Goal: Information Seeking & Learning: Learn about a topic

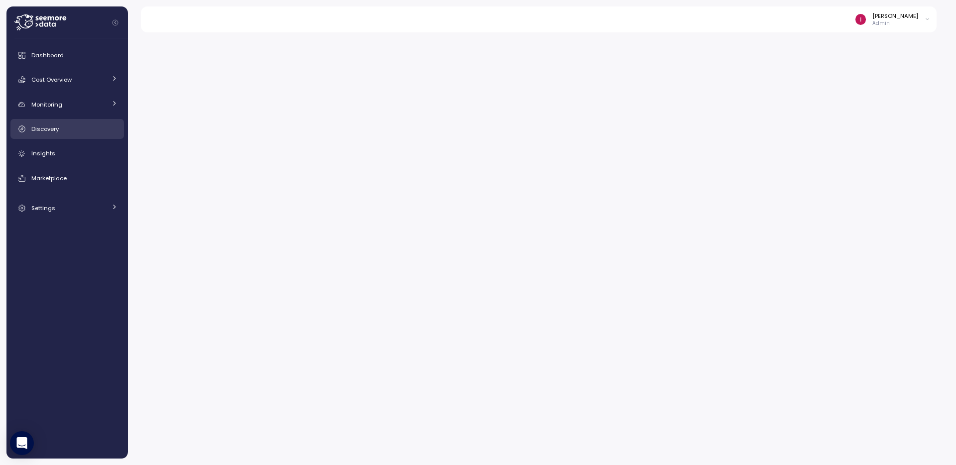
click at [79, 134] on link "Discovery" at bounding box center [67, 129] width 114 height 20
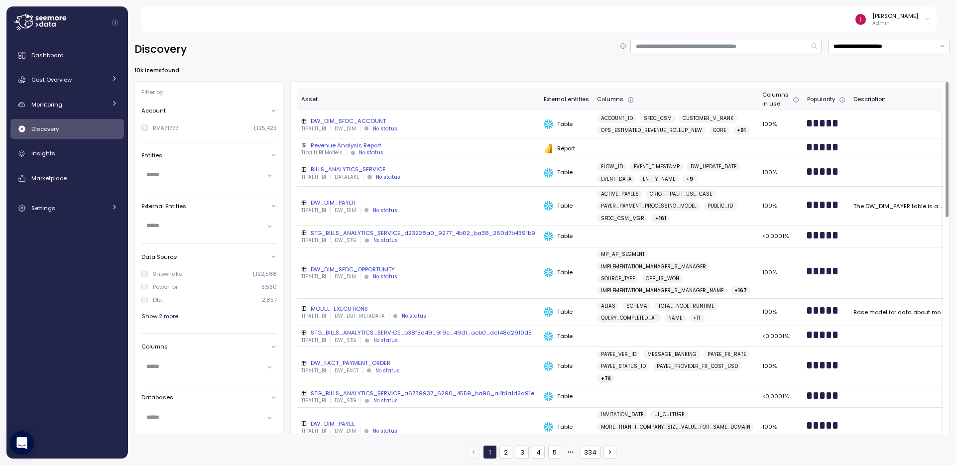
click at [454, 124] on div "DW_DIM_SFDC_ACCOUNT" at bounding box center [418, 121] width 235 height 8
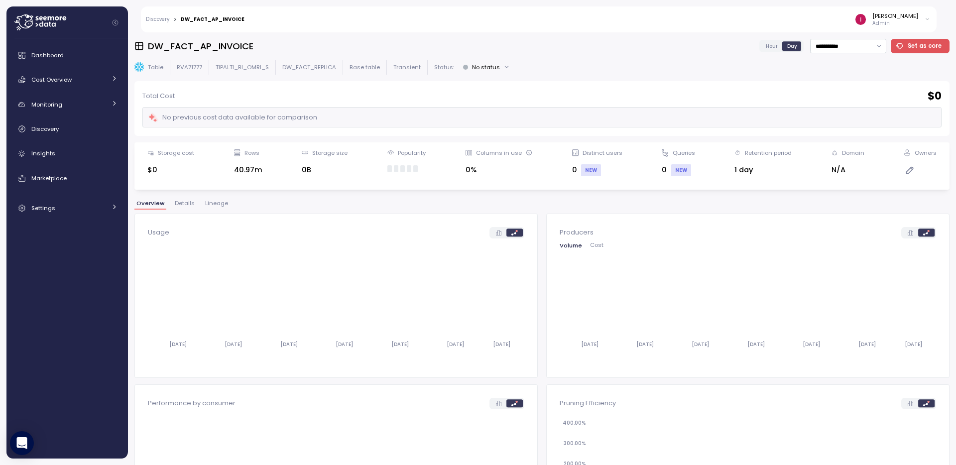
click at [193, 206] on button "Details" at bounding box center [185, 205] width 24 height 8
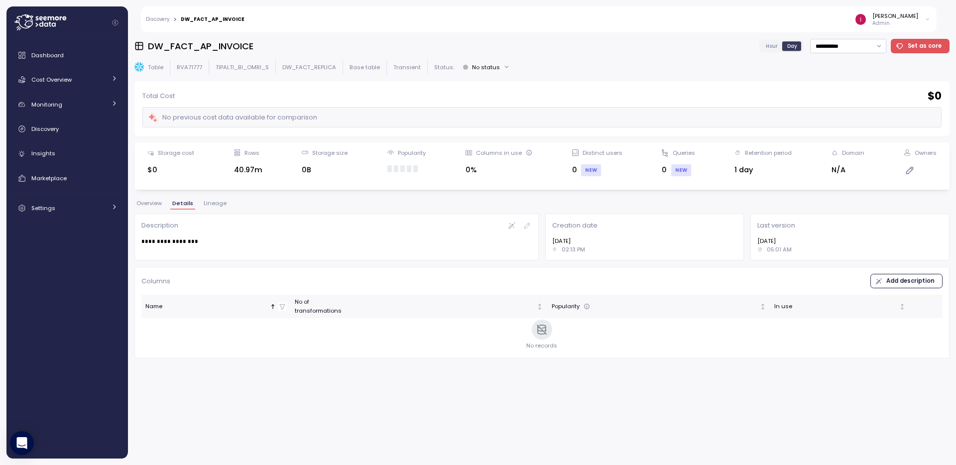
click at [209, 203] on span "Lineage" at bounding box center [215, 203] width 23 height 5
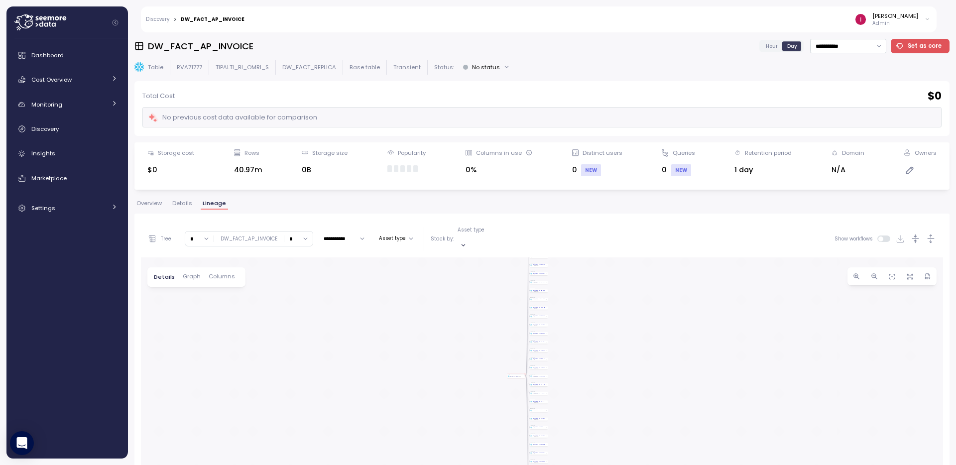
drag, startPoint x: 444, startPoint y: 317, endPoint x: 459, endPoint y: 346, distance: 32.3
click at [449, 265] on div "Table DW_FACT_AP_INVOICE TIPALTI_BI_OMRI_S DW_FACT_REPLICA Create view Create V…" at bounding box center [542, 451] width 802 height 389
drag, startPoint x: 546, startPoint y: 351, endPoint x: 529, endPoint y: 288, distance: 64.5
click at [531, 286] on div "Table DW_FACT_AP_INVOICE TIPALTI_BI_OMRI_S DW_FACT_REPLICA Create view Create V…" at bounding box center [542, 451] width 802 height 389
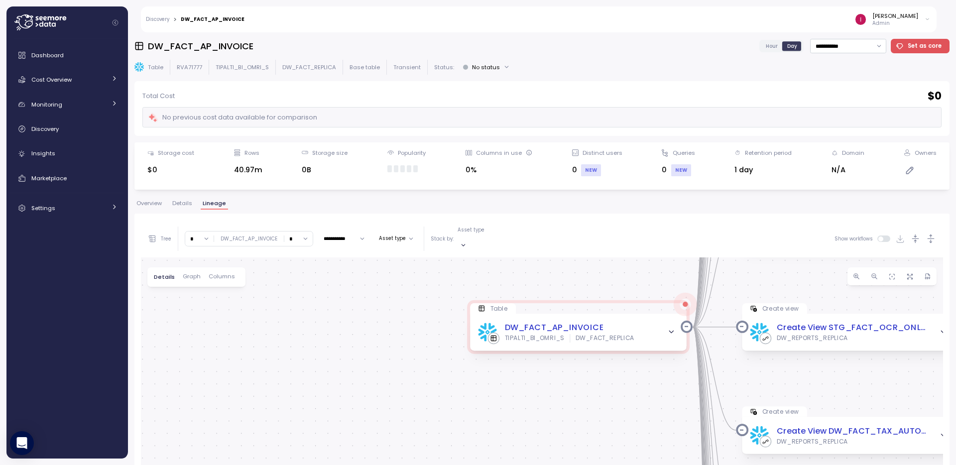
drag, startPoint x: 543, startPoint y: 331, endPoint x: 462, endPoint y: 413, distance: 115.9
click at [462, 413] on div "Table DW_FACT_AP_INVOICE TIPALTI_BI_OMRI_S DW_FACT_REPLICA Create view Create V…" at bounding box center [542, 451] width 802 height 389
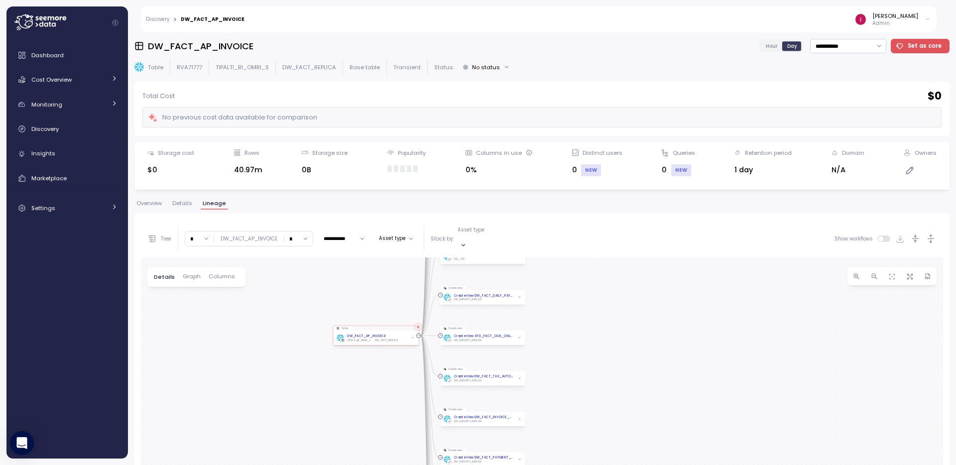
drag, startPoint x: 899, startPoint y: 326, endPoint x: 559, endPoint y: 294, distance: 341.7
click at [560, 295] on div "Table DW_FACT_AP_INVOICE TIPALTI_BI_OMRI_S DW_FACT_REPLICA Create view Create V…" at bounding box center [542, 451] width 802 height 389
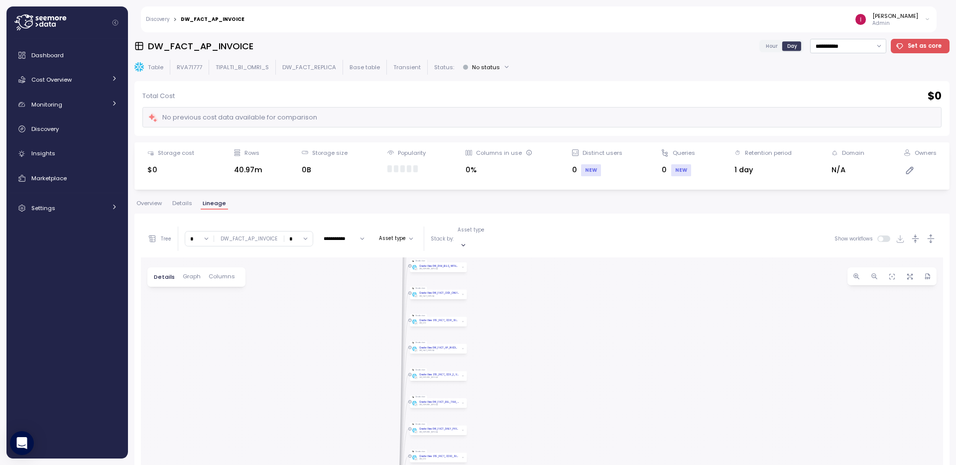
drag, startPoint x: 477, startPoint y: 320, endPoint x: 539, endPoint y: 406, distance: 106.6
click at [540, 415] on div "Table DW_FACT_AP_INVOICE TIPALTI_BI_OMRI_S DW_FACT_REPLICA Create view Create V…" at bounding box center [542, 451] width 802 height 389
drag, startPoint x: 546, startPoint y: 310, endPoint x: 547, endPoint y: 433, distance: 123.0
click at [548, 437] on div "Table DW_FACT_AP_INVOICE TIPALTI_BI_OMRI_S DW_FACT_REPLICA Create view Create V…" at bounding box center [542, 451] width 802 height 389
drag, startPoint x: 312, startPoint y: 354, endPoint x: 380, endPoint y: 214, distance: 155.3
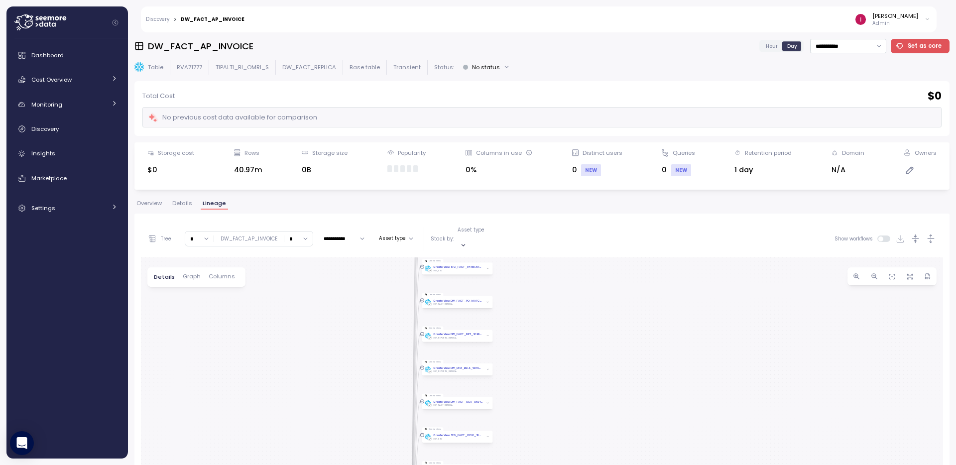
click at [380, 214] on div "**********" at bounding box center [541, 433] width 815 height 439
drag, startPoint x: 380, startPoint y: 372, endPoint x: 365, endPoint y: 291, distance: 82.6
click at [365, 291] on div "Table DW_FACT_AP_INVOICE TIPALTI_BI_OMRI_S DW_FACT_REPLICA Create view Create V…" at bounding box center [542, 451] width 802 height 389
drag, startPoint x: 527, startPoint y: 355, endPoint x: 566, endPoint y: 318, distance: 54.3
click at [566, 318] on div "Table DW_FACT_AP_INVOICE TIPALTI_BI_OMRI_S DW_FACT_REPLICA Create view Create V…" at bounding box center [542, 451] width 802 height 389
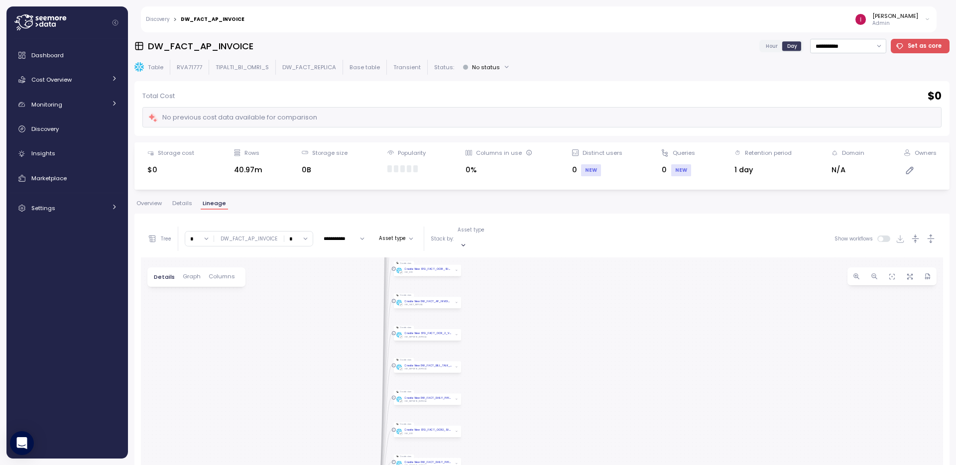
drag, startPoint x: 422, startPoint y: 308, endPoint x: 577, endPoint y: 296, distance: 155.8
click at [577, 296] on div "Table DW_FACT_AP_INVOICE TIPALTI_BI_OMRI_S DW_FACT_REPLICA Create view Create V…" at bounding box center [542, 451] width 802 height 389
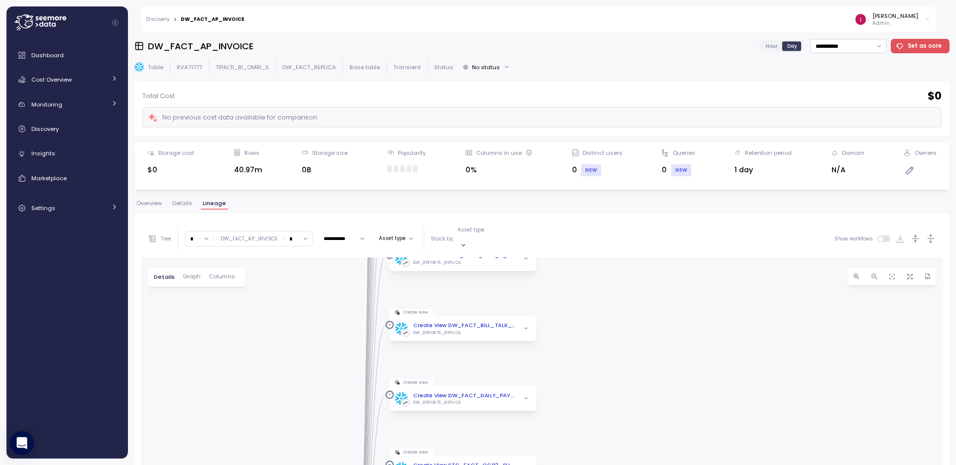
drag, startPoint x: 535, startPoint y: 314, endPoint x: 630, endPoint y: 330, distance: 96.0
click at [685, 220] on div "**********" at bounding box center [542, 433] width 802 height 426
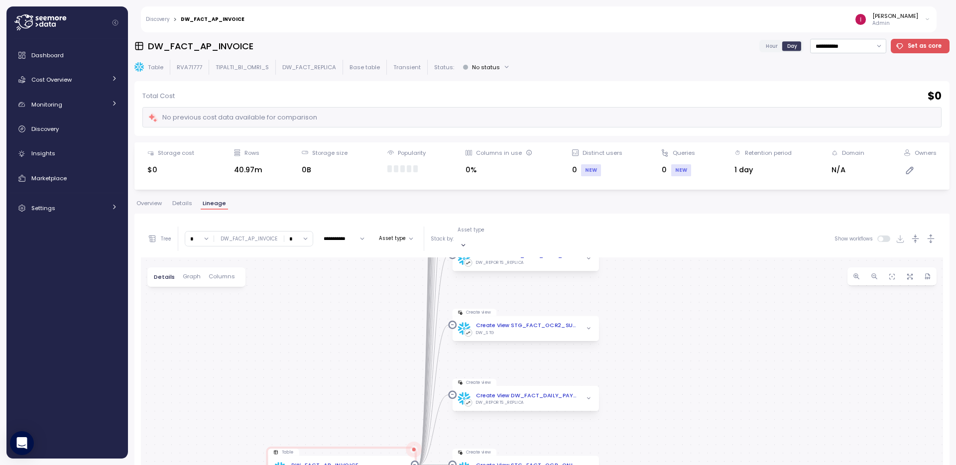
drag, startPoint x: 642, startPoint y: 356, endPoint x: 629, endPoint y: 341, distance: 20.1
click at [633, 221] on div "**********" at bounding box center [542, 433] width 802 height 426
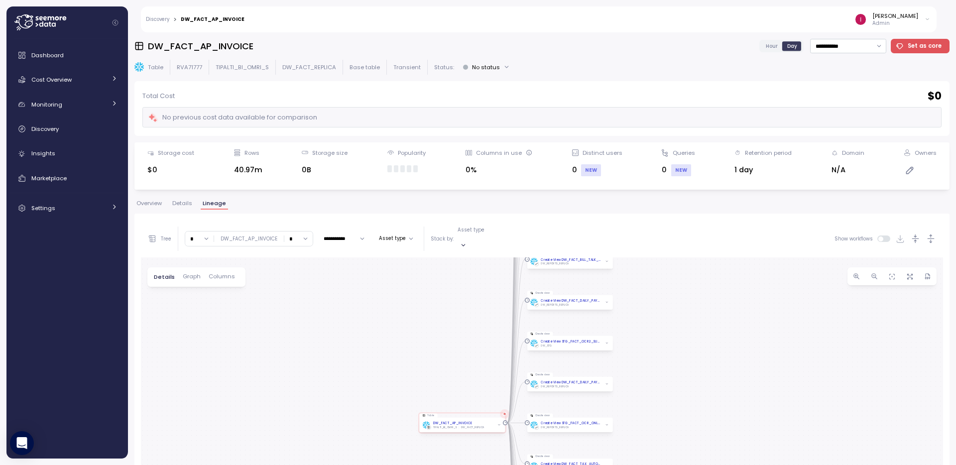
click at [697, 318] on div "Table DW_FACT_AP_INVOICE TIPALTI_BI_OMRI_S DW_FACT_REPLICA Create view Create V…" at bounding box center [542, 451] width 802 height 389
drag, startPoint x: 671, startPoint y: 327, endPoint x: 670, endPoint y: 295, distance: 31.9
click at [669, 293] on div "Table DW_FACT_AP_INVOICE TIPALTI_BI_OMRI_S DW_FACT_REPLICA Create view Create V…" at bounding box center [542, 451] width 802 height 389
click at [150, 206] on span "Overview" at bounding box center [148, 203] width 25 height 5
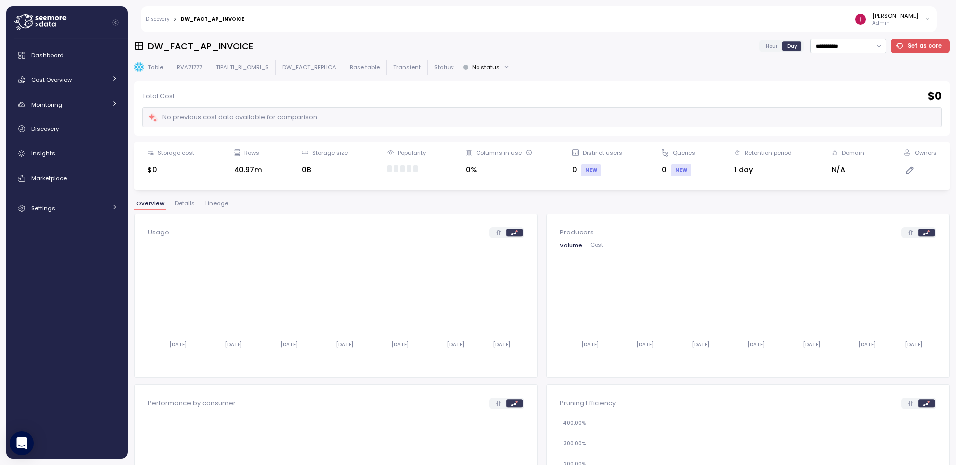
click at [195, 206] on div "Overview Details Lineage" at bounding box center [541, 207] width 815 height 13
click at [208, 204] on span "Lineage" at bounding box center [216, 203] width 23 height 5
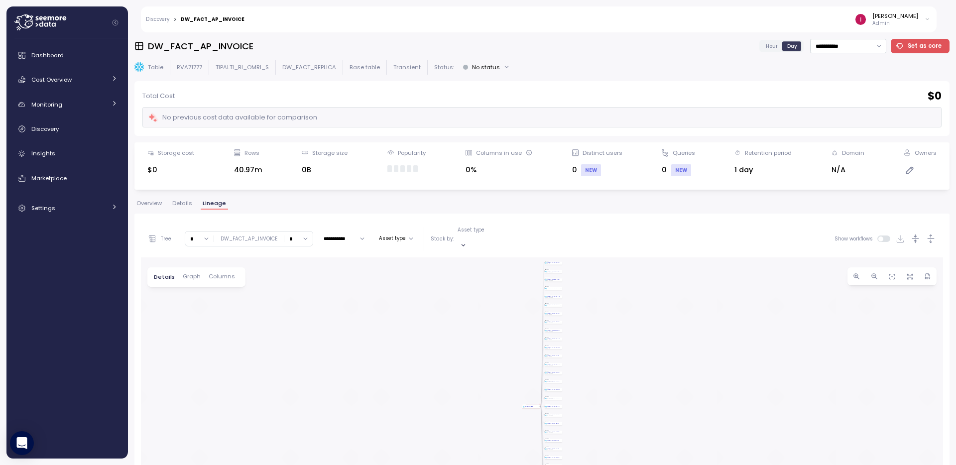
drag, startPoint x: 505, startPoint y: 362, endPoint x: 511, endPoint y: 322, distance: 40.4
click at [511, 322] on div "Table DW_FACT_AP_INVOICE TIPALTI_BI_OMRI_S DW_FACT_REPLICA Create view Create V…" at bounding box center [542, 451] width 802 height 389
drag, startPoint x: 603, startPoint y: 378, endPoint x: 624, endPoint y: 314, distance: 66.5
click at [623, 314] on div "Table DW_FACT_AP_INVOICE TIPALTI_BI_OMRI_S DW_FACT_REPLICA Create view Create V…" at bounding box center [542, 451] width 802 height 389
click at [306, 232] on input "*" at bounding box center [298, 239] width 28 height 14
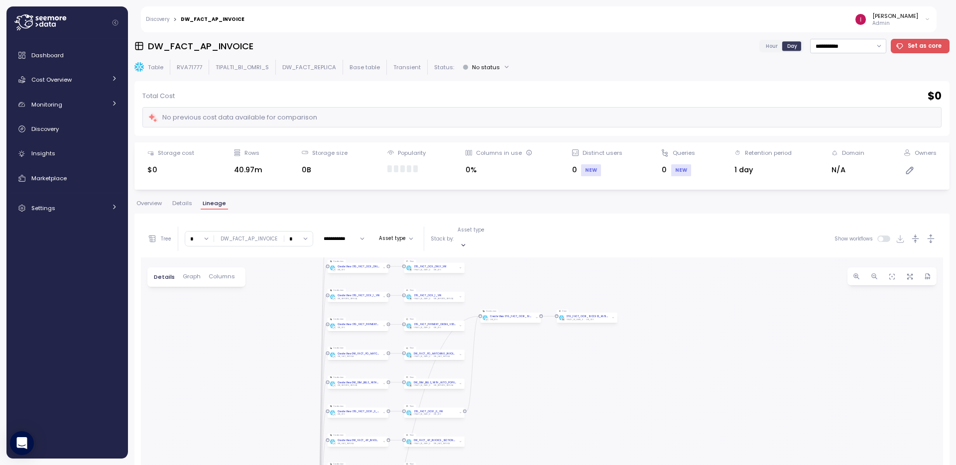
drag, startPoint x: 550, startPoint y: 314, endPoint x: 588, endPoint y: 406, distance: 99.3
click at [588, 406] on div "Table DW_FACT_AP_INVOICE TIPALTI_BI_OMRI_S DW_FACT_REPLICA Create view Create V…" at bounding box center [542, 451] width 802 height 389
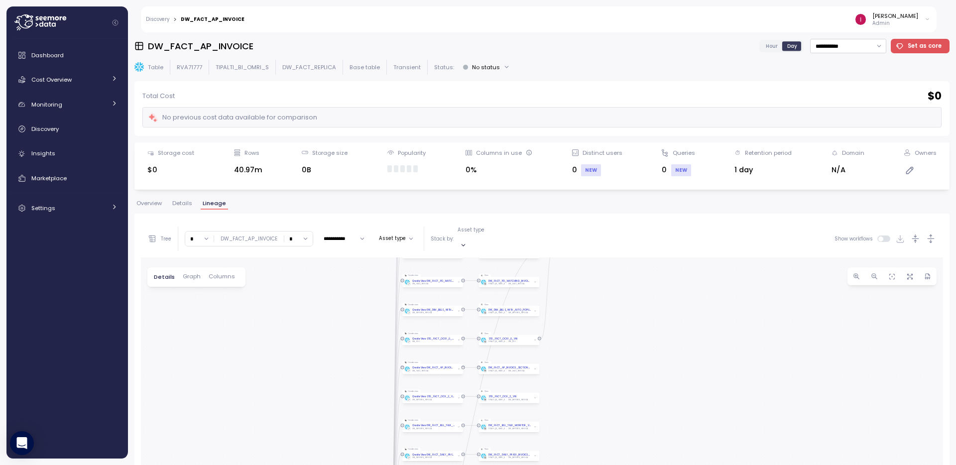
drag, startPoint x: 536, startPoint y: 381, endPoint x: 597, endPoint y: 248, distance: 146.4
click at [597, 257] on div "Table DW_FACT_AP_INVOICE TIPALTI_BI_OMRI_S DW_FACT_REPLICA Create view Create V…" at bounding box center [542, 451] width 802 height 389
drag, startPoint x: 607, startPoint y: 427, endPoint x: 595, endPoint y: 312, distance: 115.7
click at [595, 312] on div "Table DW_FACT_AP_INVOICE TIPALTI_BI_OMRI_S DW_FACT_REPLICA Create view Create V…" at bounding box center [542, 451] width 802 height 389
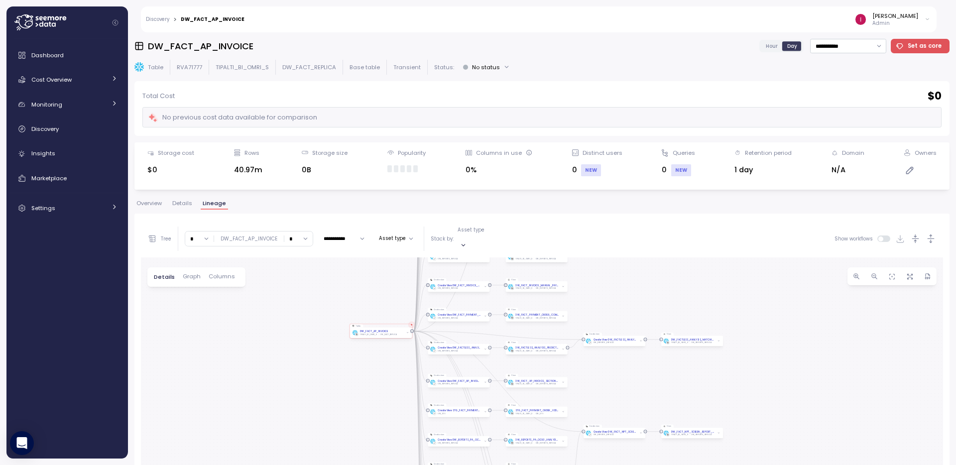
drag, startPoint x: 592, startPoint y: 374, endPoint x: 623, endPoint y: 301, distance: 79.0
click at [623, 301] on div "Table DW_FACT_AP_INVOICE TIPALTI_BI_OMRI_S DW_FACT_REPLICA Create view Create V…" at bounding box center [542, 451] width 802 height 389
click at [302, 236] on input "*" at bounding box center [298, 239] width 28 height 14
click at [297, 232] on input "*" at bounding box center [298, 239] width 28 height 14
click at [300, 295] on div "2" at bounding box center [297, 293] width 15 height 8
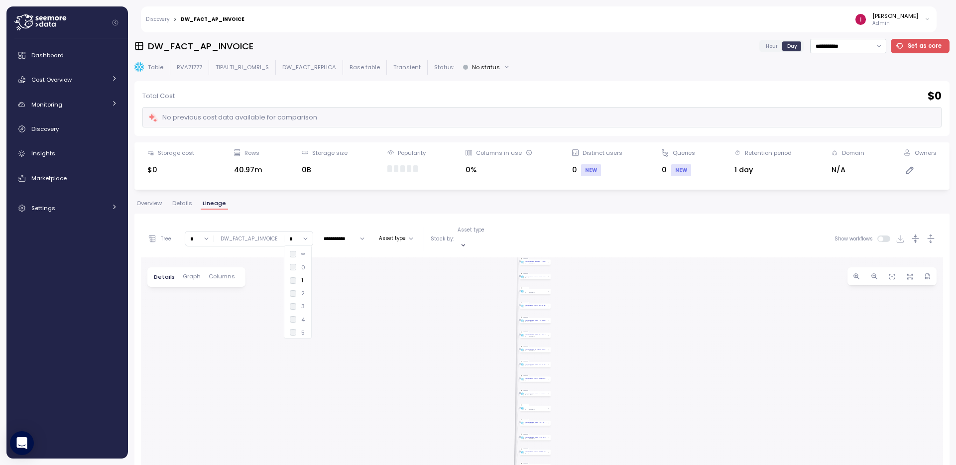
type input "*"
click at [207, 237] on input "*" at bounding box center [199, 239] width 28 height 14
click at [203, 296] on div "2" at bounding box center [204, 293] width 3 height 8
type input "*"
drag, startPoint x: 413, startPoint y: 394, endPoint x: 411, endPoint y: 341, distance: 53.3
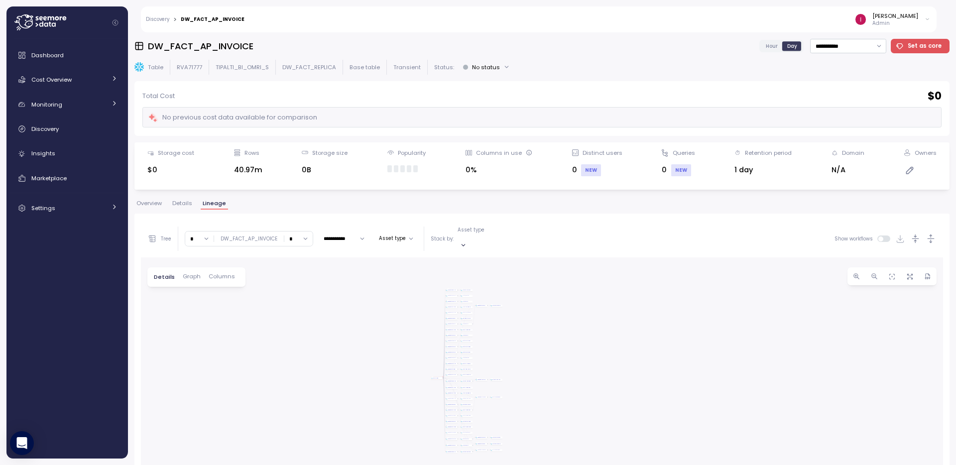
click at [411, 341] on div "Table DW_FACT_AP_INVOICE TIPALTI_BI_OMRI_S DW_FACT_REPLICA Create view Create V…" at bounding box center [542, 451] width 802 height 389
drag, startPoint x: 417, startPoint y: 373, endPoint x: 444, endPoint y: 311, distance: 67.1
click at [444, 311] on div "Table DW_FACT_AP_INVOICE TIPALTI_BI_OMRI_S DW_FACT_REPLICA Create view Create V…" at bounding box center [542, 451] width 802 height 389
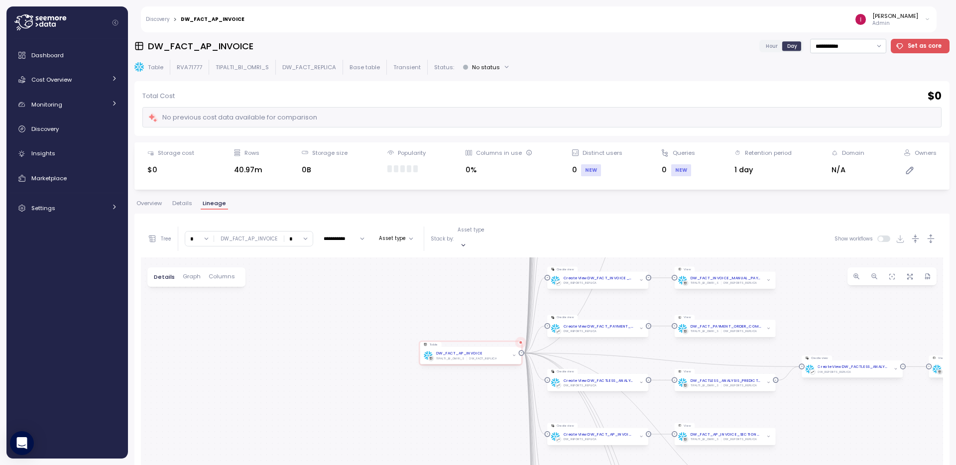
drag, startPoint x: 510, startPoint y: 351, endPoint x: 466, endPoint y: 362, distance: 46.1
click at [441, 406] on div "Table DW_FACT_AP_INVOICE TIPALTI_BI_OMRI_S DW_FACT_REPLICA Create view Create V…" at bounding box center [542, 451] width 802 height 389
click at [731, 326] on div "Table DW_FACT_AP_INVOICE TIPALTI_BI_OMRI_S DW_FACT_REPLICA Create view Create V…" at bounding box center [542, 451] width 802 height 389
click at [205, 233] on input "*" at bounding box center [199, 239] width 28 height 14
click at [306, 233] on input "*" at bounding box center [298, 239] width 28 height 14
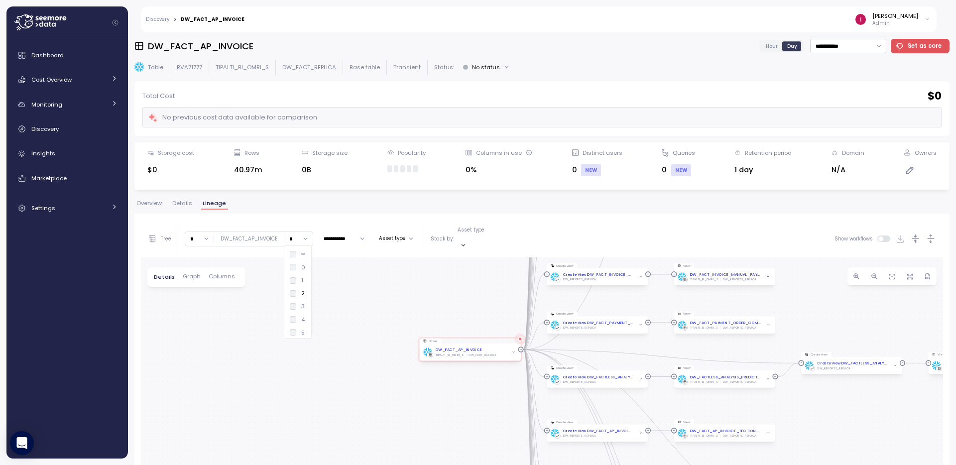
click at [295, 310] on div "3" at bounding box center [297, 306] width 15 height 8
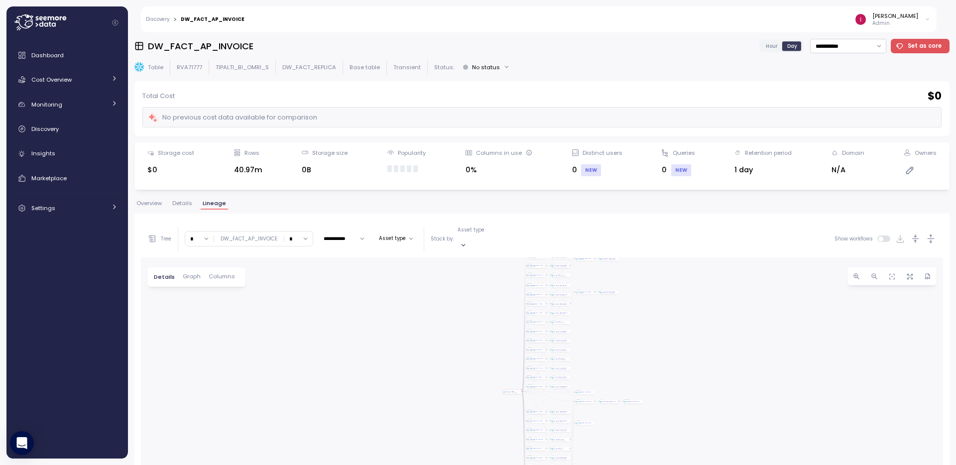
drag, startPoint x: 650, startPoint y: 353, endPoint x: 663, endPoint y: 316, distance: 39.5
click at [663, 316] on div "Table DW_FACT_AP_INVOICE TIPALTI_BI_OMRI_S DW_FACT_REPLICA Create view Create V…" at bounding box center [542, 451] width 802 height 389
drag, startPoint x: 639, startPoint y: 331, endPoint x: 665, endPoint y: 269, distance: 67.0
click at [665, 269] on div "Table DW_FACT_AP_INVOICE TIPALTI_BI_OMRI_S DW_FACT_REPLICA Create view Create V…" at bounding box center [542, 451] width 802 height 389
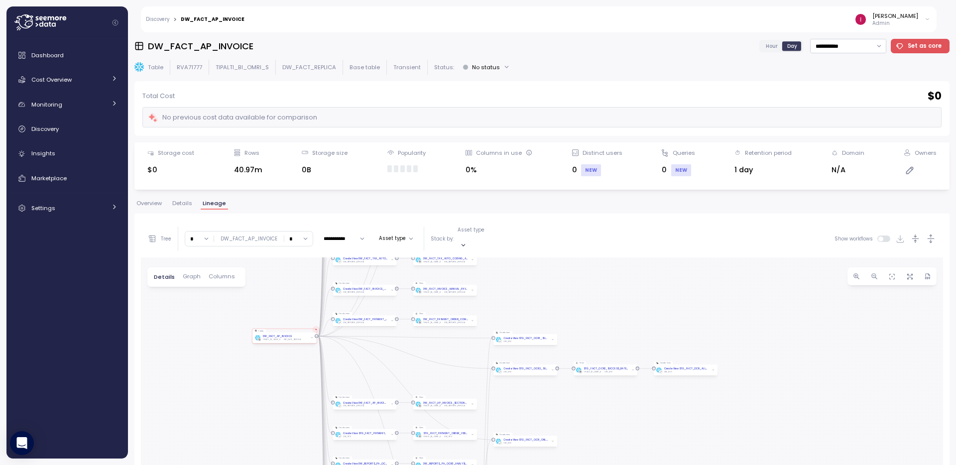
drag, startPoint x: 560, startPoint y: 357, endPoint x: 680, endPoint y: 297, distance: 133.6
click at [680, 297] on div "Table DW_FACT_AP_INVOICE TIPALTI_BI_OMRI_S DW_FACT_REPLICA Create view Create V…" at bounding box center [542, 451] width 802 height 389
drag, startPoint x: 593, startPoint y: 334, endPoint x: 607, endPoint y: 291, distance: 45.7
click at [607, 291] on div "Table DW_FACT_AP_INVOICE TIPALTI_BI_OMRI_S DW_FACT_REPLICA Create view Create V…" at bounding box center [542, 451] width 802 height 389
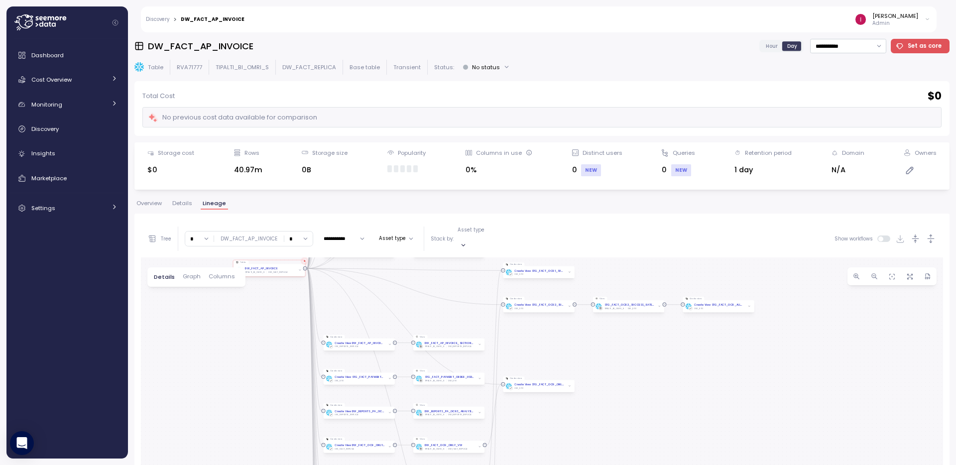
drag, startPoint x: 610, startPoint y: 304, endPoint x: 623, endPoint y: 279, distance: 28.3
click at [623, 279] on div "Table DW_FACT_AP_INVOICE TIPALTI_BI_OMRI_S DW_FACT_REPLICA Create view Create V…" at bounding box center [542, 451] width 802 height 389
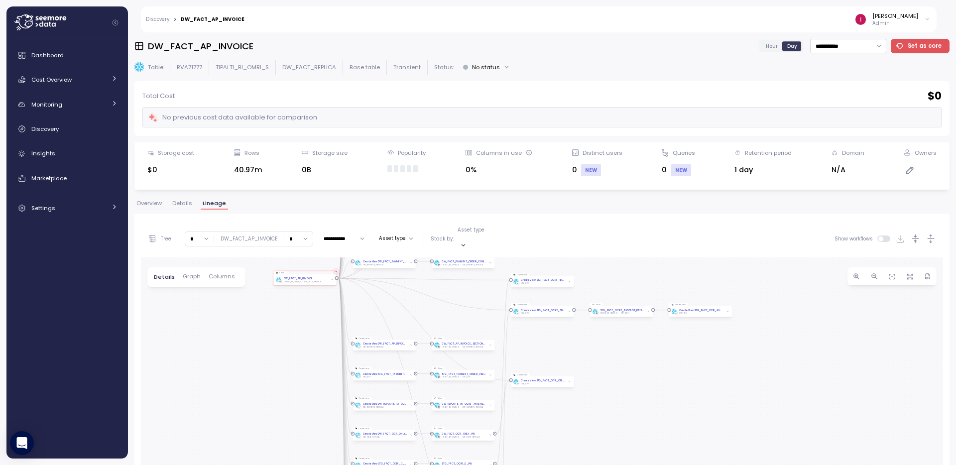
click at [296, 234] on input "*" at bounding box center [298, 239] width 28 height 14
click at [297, 282] on div "1" at bounding box center [296, 280] width 13 height 8
type input "*"
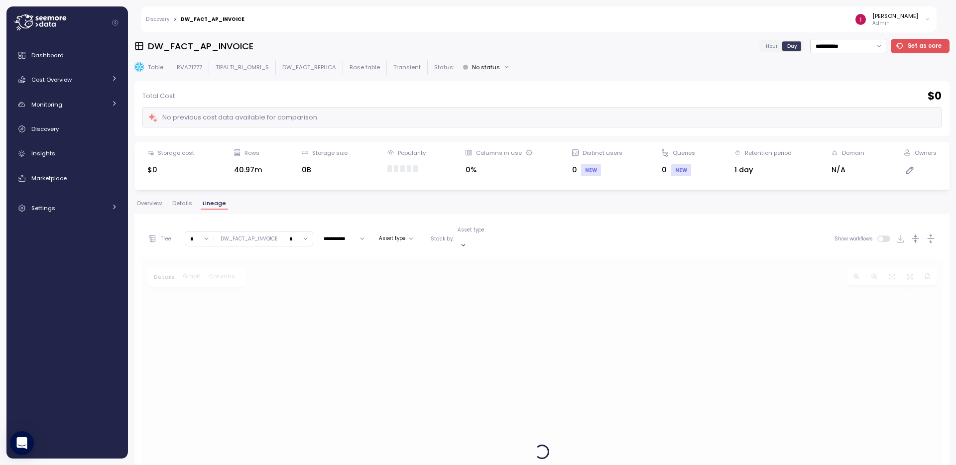
click at [208, 234] on input "*" at bounding box center [199, 239] width 28 height 14
type input "*"
drag, startPoint x: 635, startPoint y: 364, endPoint x: 641, endPoint y: 314, distance: 50.2
click at [632, 260] on div "Table DW_FACT_AP_INVOICE TIPALTI_BI_OMRI_S DW_FACT_REPLICA Create view Create V…" at bounding box center [542, 451] width 802 height 389
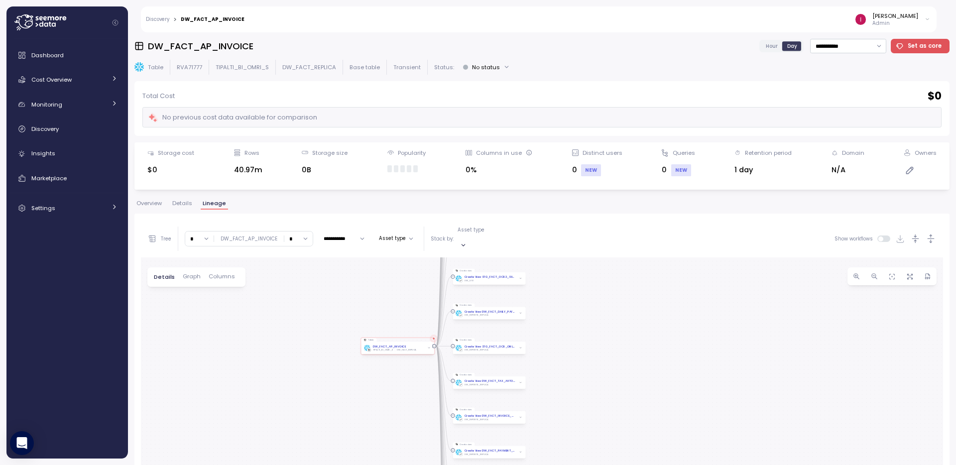
drag, startPoint x: 539, startPoint y: 343, endPoint x: 638, endPoint y: 320, distance: 101.1
click at [638, 320] on div "Table DW_FACT_AP_INVOICE TIPALTI_BI_OMRI_S DW_FACT_REPLICA Create view Create V…" at bounding box center [542, 451] width 802 height 389
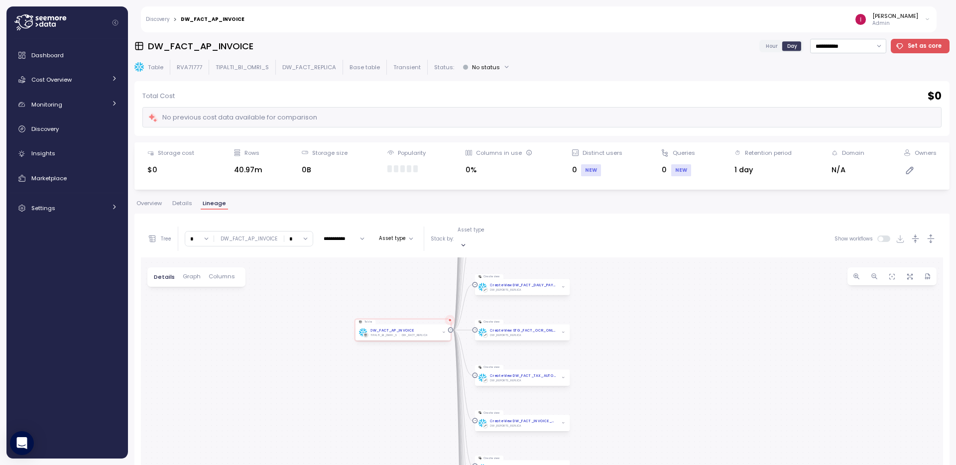
drag, startPoint x: 623, startPoint y: 329, endPoint x: 680, endPoint y: 309, distance: 61.0
click at [681, 309] on div "Table DW_FACT_AP_INVOICE TIPALTI_BI_OMRI_S DW_FACT_REPLICA Create view Create V…" at bounding box center [542, 451] width 802 height 389
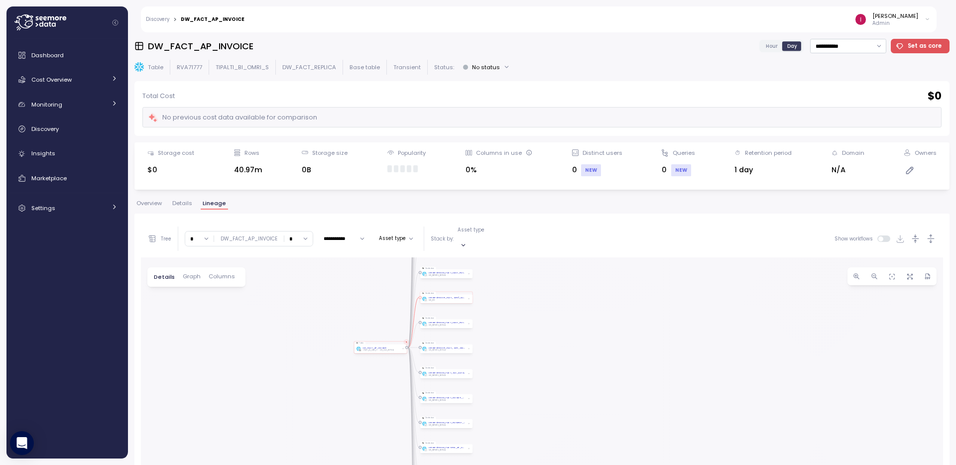
click at [449, 295] on div "Create View STG_FACT_OCR2_SUCCESS_RATE_VW DW_STG" at bounding box center [446, 299] width 52 height 9
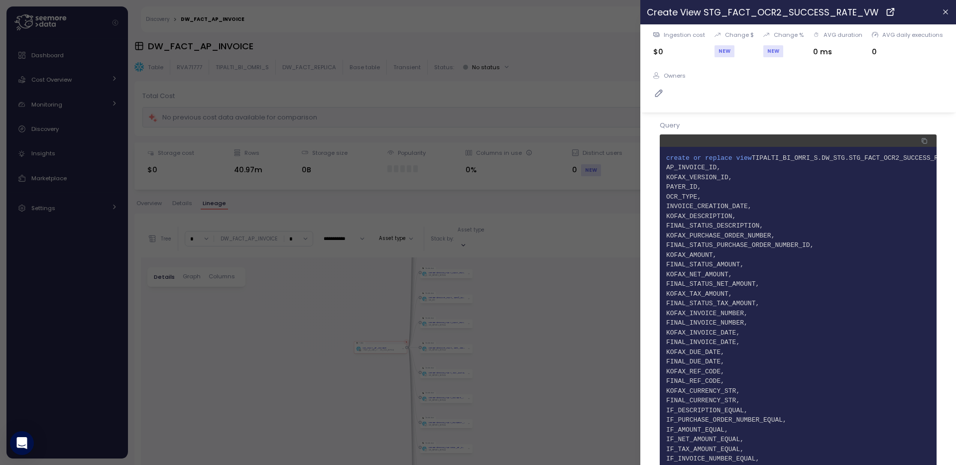
click at [526, 329] on div at bounding box center [478, 232] width 956 height 465
